Goal: Task Accomplishment & Management: Manage account settings

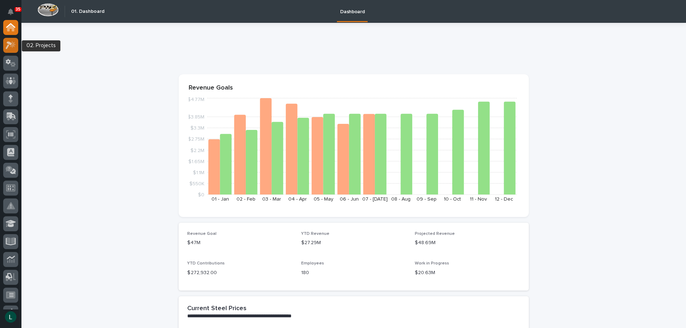
click at [9, 44] on icon at bounding box center [9, 45] width 6 height 8
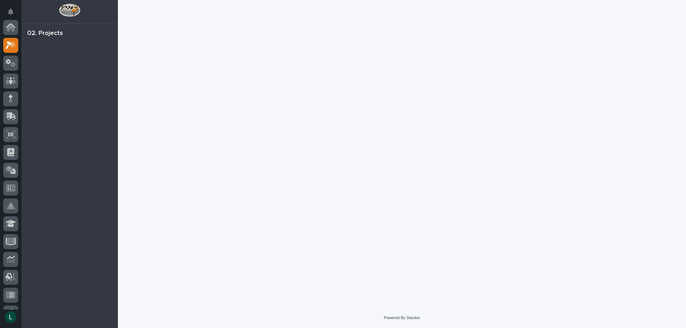
scroll to position [18, 0]
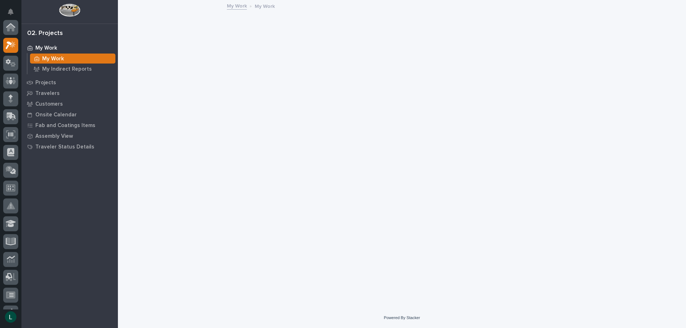
scroll to position [18, 0]
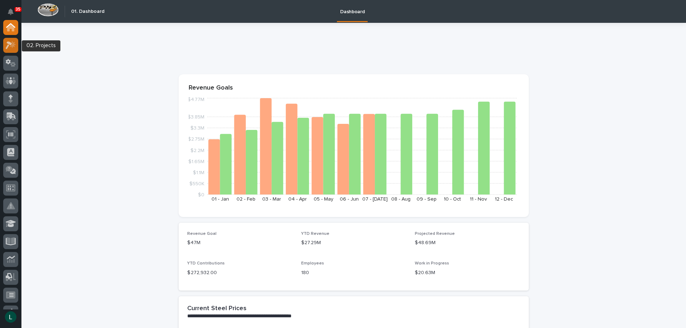
click at [14, 42] on icon at bounding box center [11, 45] width 10 height 8
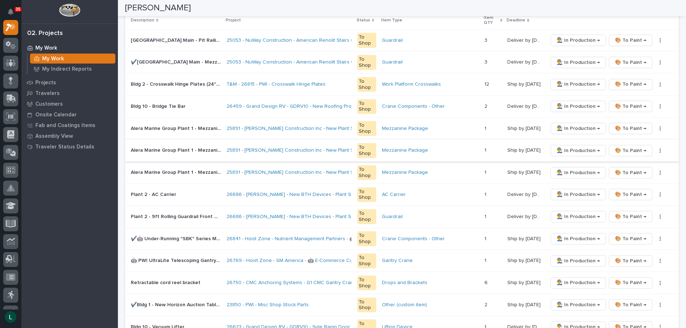
scroll to position [179, 0]
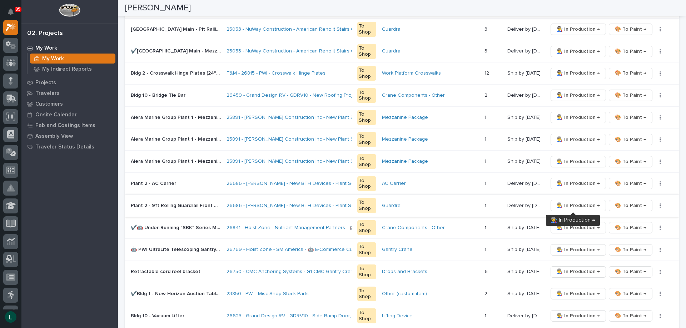
click at [572, 204] on span "👨‍🏭 In Production →" at bounding box center [578, 205] width 43 height 9
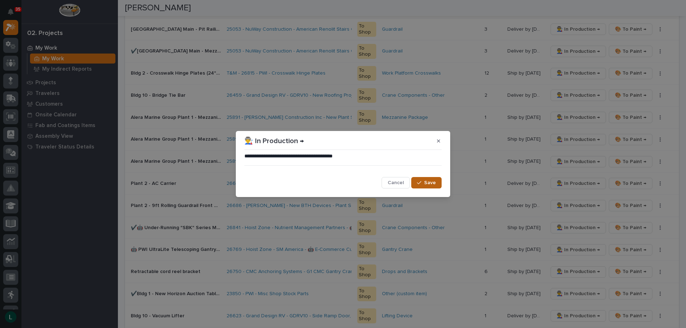
click at [424, 183] on button "Save" at bounding box center [426, 182] width 30 height 11
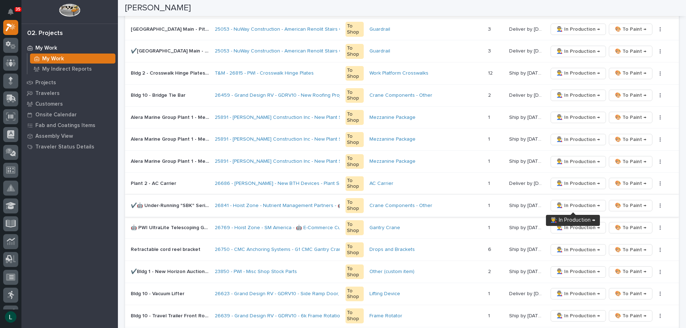
click at [574, 204] on span "👨‍🏭 In Production →" at bounding box center [578, 205] width 43 height 9
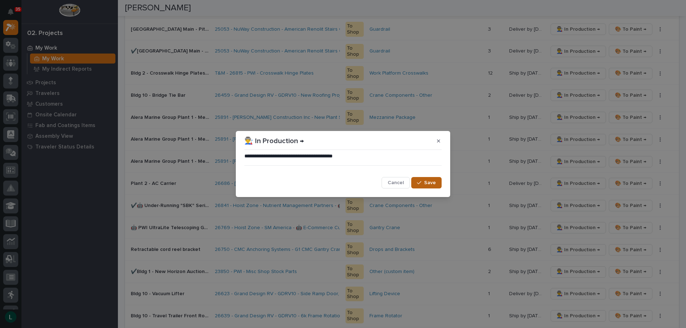
click at [428, 181] on span "Save" at bounding box center [430, 183] width 12 height 6
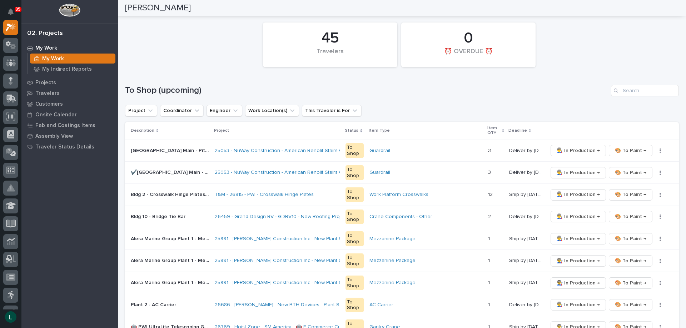
scroll to position [0, 0]
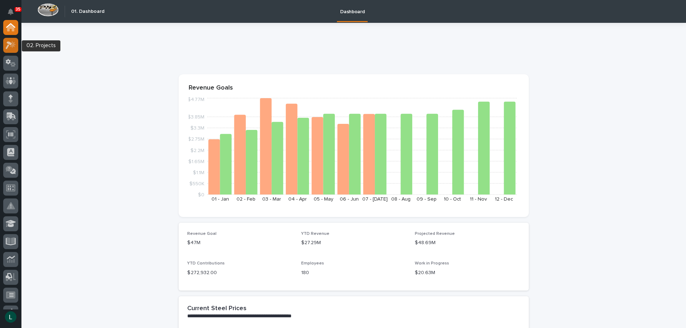
click at [12, 44] on icon at bounding box center [11, 45] width 10 height 8
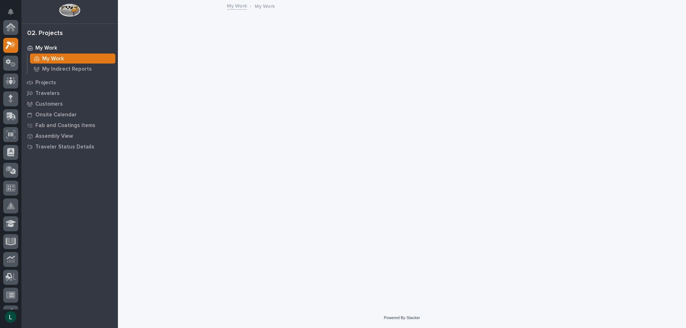
scroll to position [18, 0]
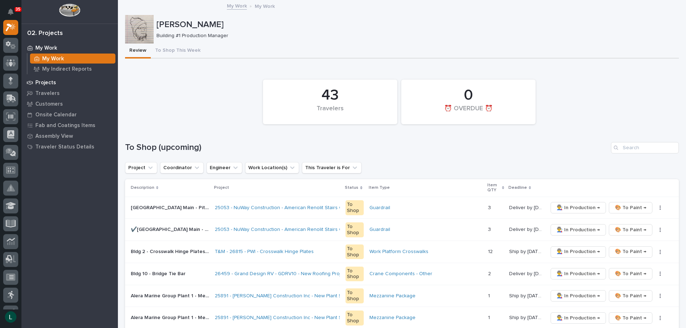
click at [47, 83] on p "Projects" at bounding box center [45, 83] width 21 height 6
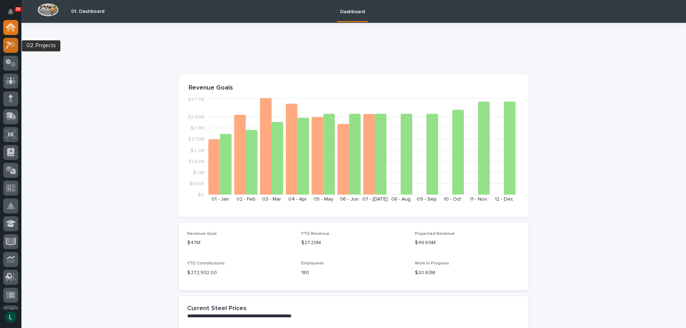
click at [9, 43] on icon at bounding box center [9, 45] width 6 height 8
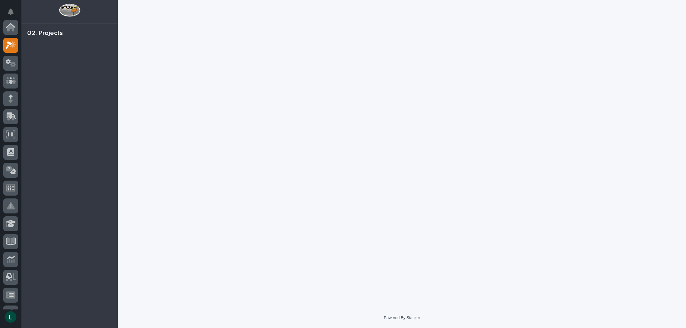
scroll to position [18, 0]
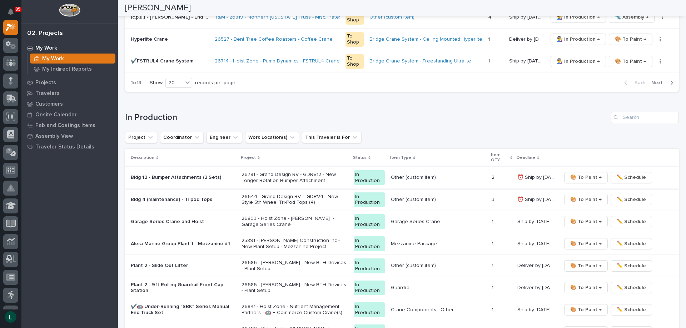
scroll to position [607, 0]
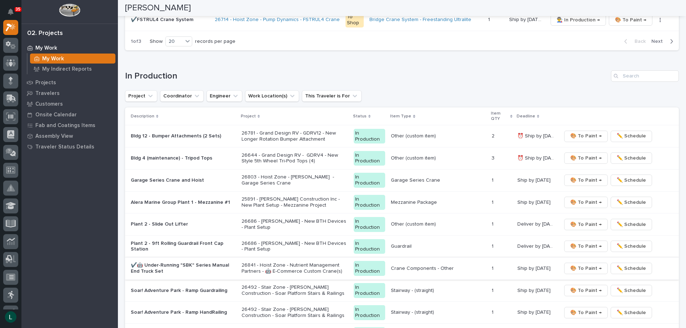
click at [581, 266] on span "🎨 To Paint →" at bounding box center [585, 268] width 31 height 9
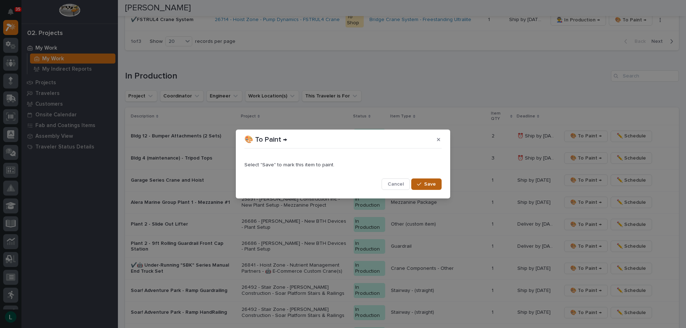
click at [421, 185] on icon "button" at bounding box center [419, 184] width 4 height 5
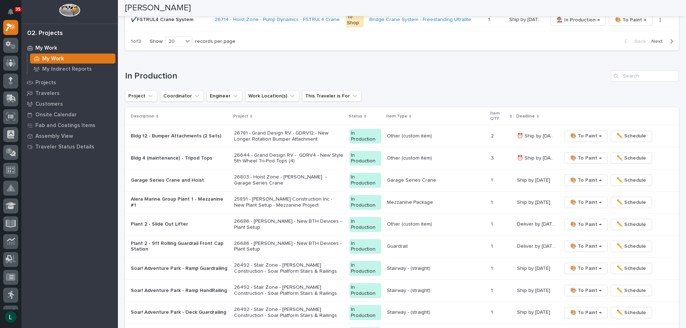
scroll to position [596, 0]
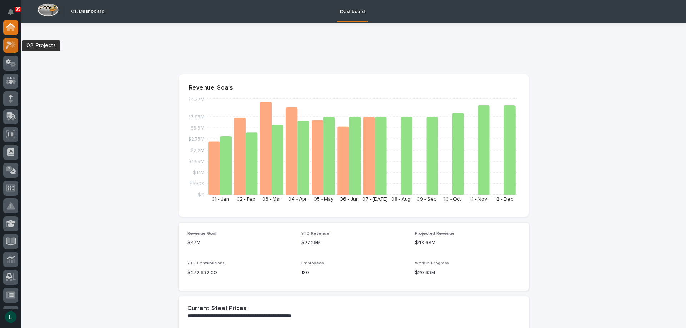
click at [10, 46] on icon at bounding box center [11, 45] width 10 height 8
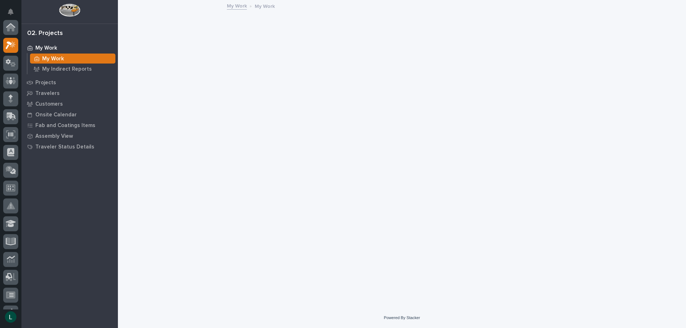
scroll to position [18, 0]
